Goal: Information Seeking & Learning: Understand process/instructions

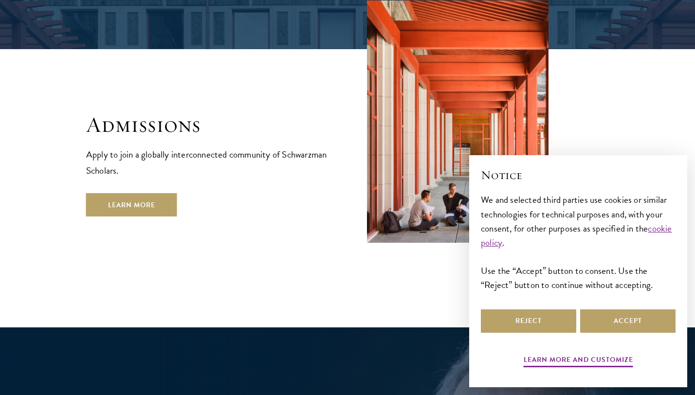
scroll to position [1714, 0]
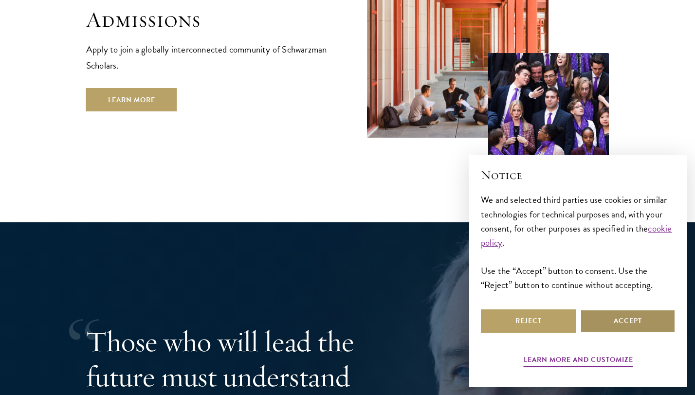
click at [615, 323] on button "Accept" at bounding box center [627, 321] width 95 height 23
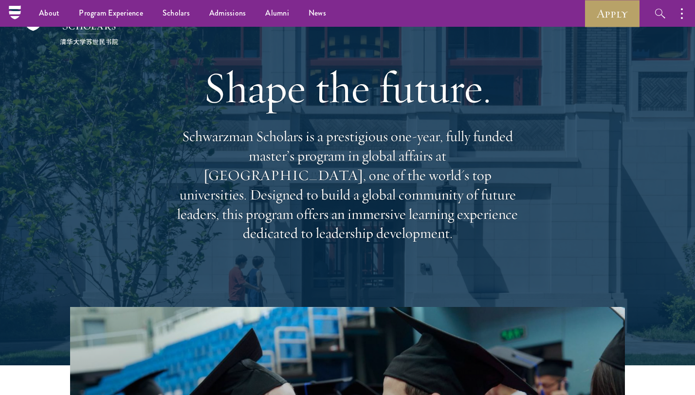
scroll to position [0, 0]
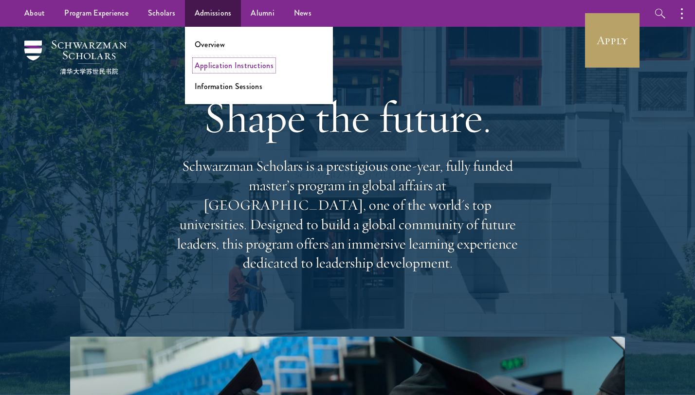
click at [217, 67] on link "Application Instructions" at bounding box center [234, 65] width 79 height 11
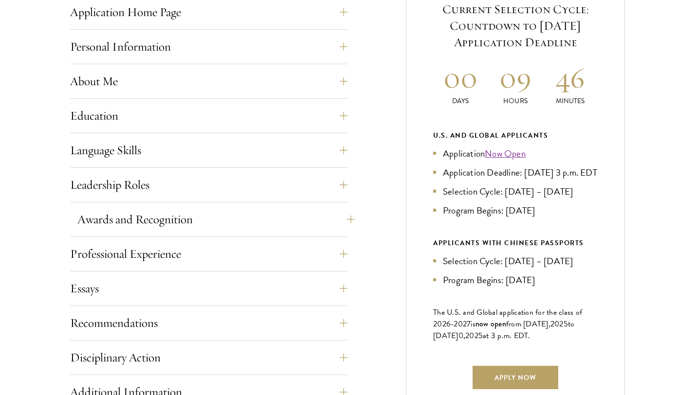
scroll to position [426, 0]
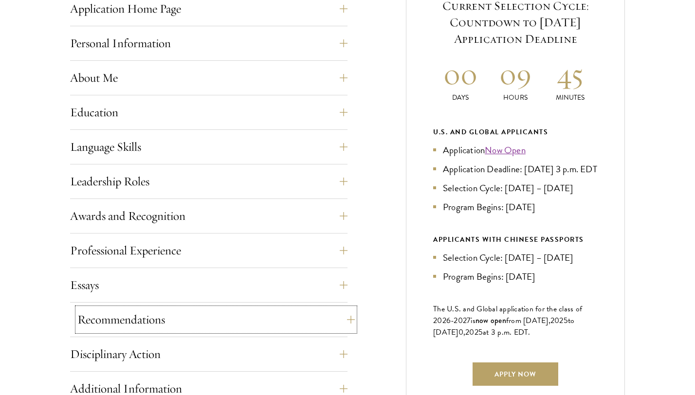
click at [281, 317] on button "Recommendations" at bounding box center [215, 319] width 277 height 23
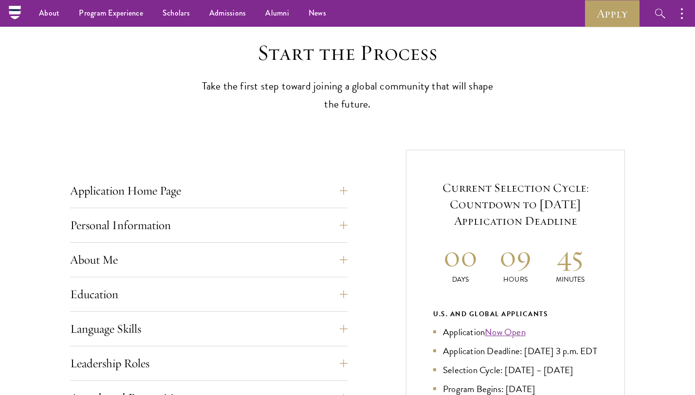
scroll to position [240, 0]
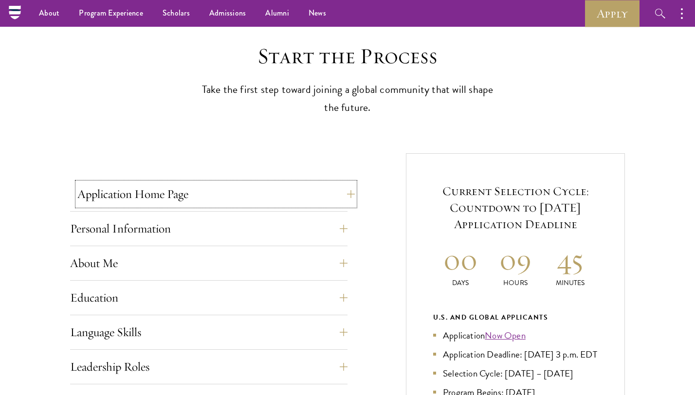
click at [267, 192] on button "Application Home Page" at bounding box center [215, 194] width 277 height 23
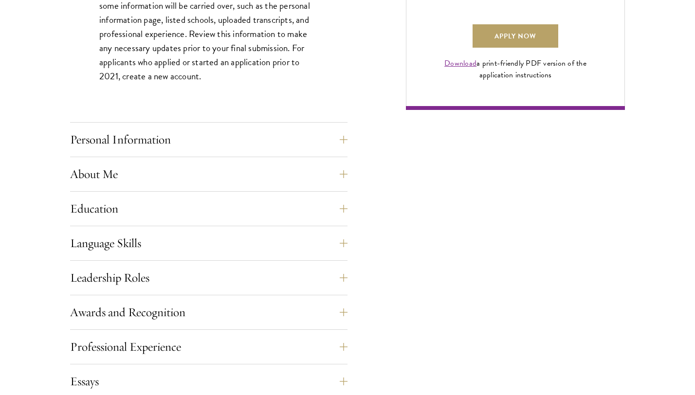
scroll to position [820, 0]
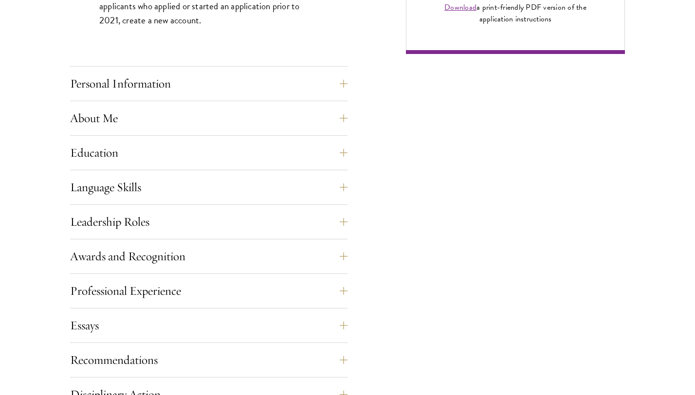
click at [258, 100] on div "Personal Information This section requests applicant biographical and contact i…" at bounding box center [208, 86] width 277 height 29
click at [255, 91] on button "Personal Information" at bounding box center [215, 83] width 277 height 23
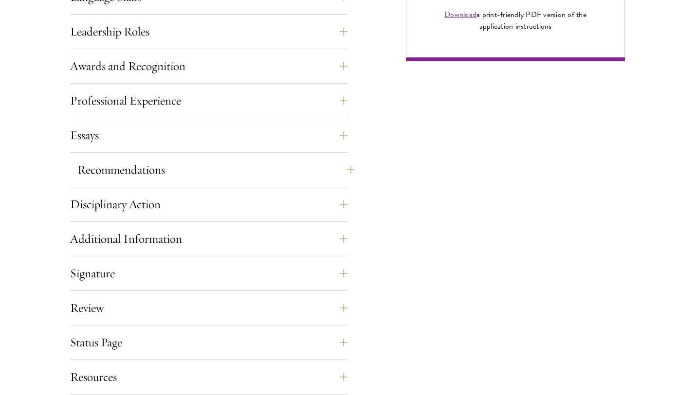
scroll to position [899, 0]
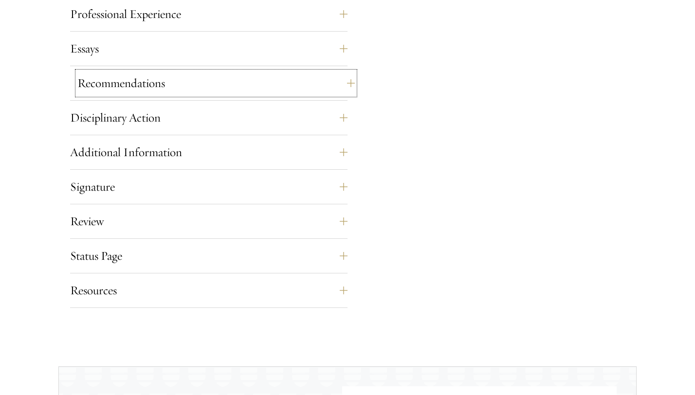
click at [226, 80] on button "Recommendations" at bounding box center [215, 83] width 277 height 23
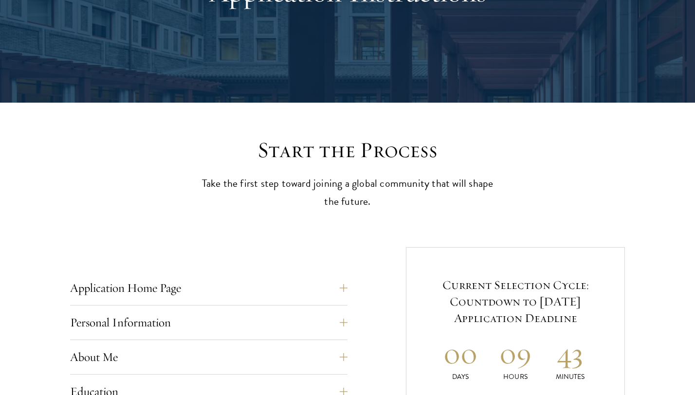
scroll to position [0, 0]
